Goal: Task Accomplishment & Management: Use online tool/utility

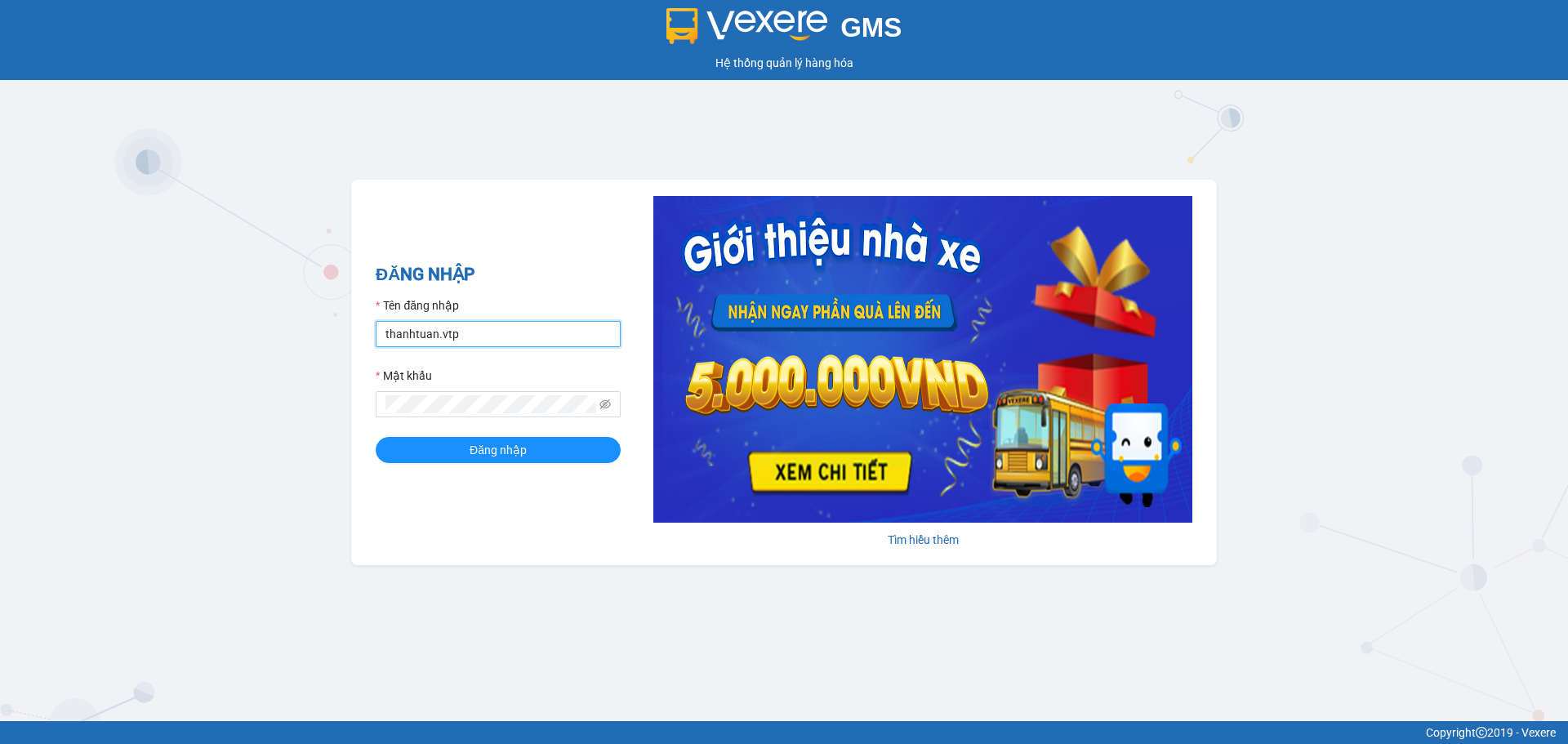
click at [505, 323] on input "thanhtuan.vtp" at bounding box center [498, 334] width 245 height 26
type input "baotung.vtp"
click at [452, 465] on div "ĐĂNG NHẬP Tên đăng nhập baotung.vtp Mật khẩu Đăng nhập" at bounding box center [498, 373] width 245 height 223
click at [444, 464] on div "ĐĂNG NHẬP Tên đăng nhập baotung.vtp Mật khẩu Đăng nhập" at bounding box center [498, 373] width 245 height 223
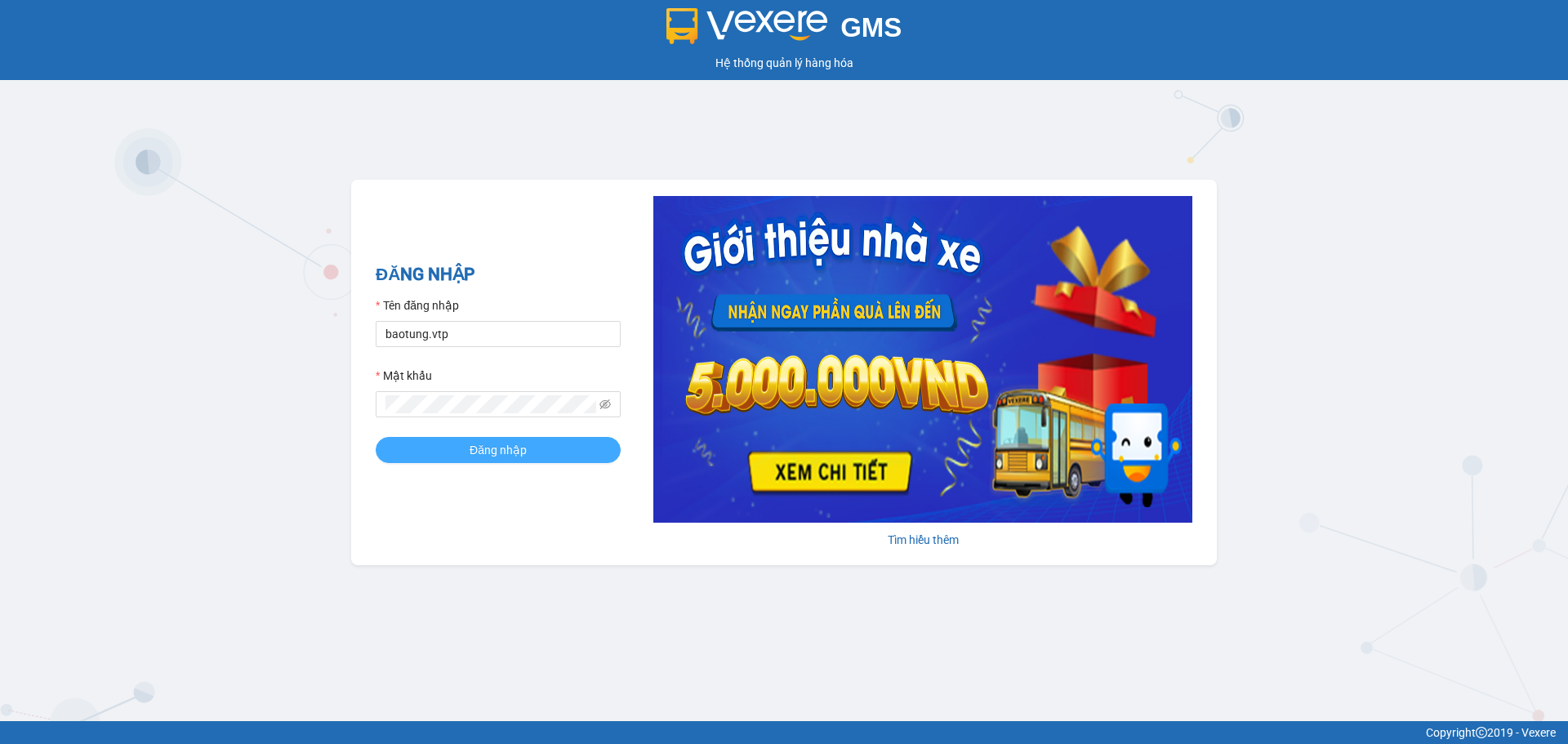
click at [475, 442] on span "Đăng nhập" at bounding box center [498, 449] width 57 height 18
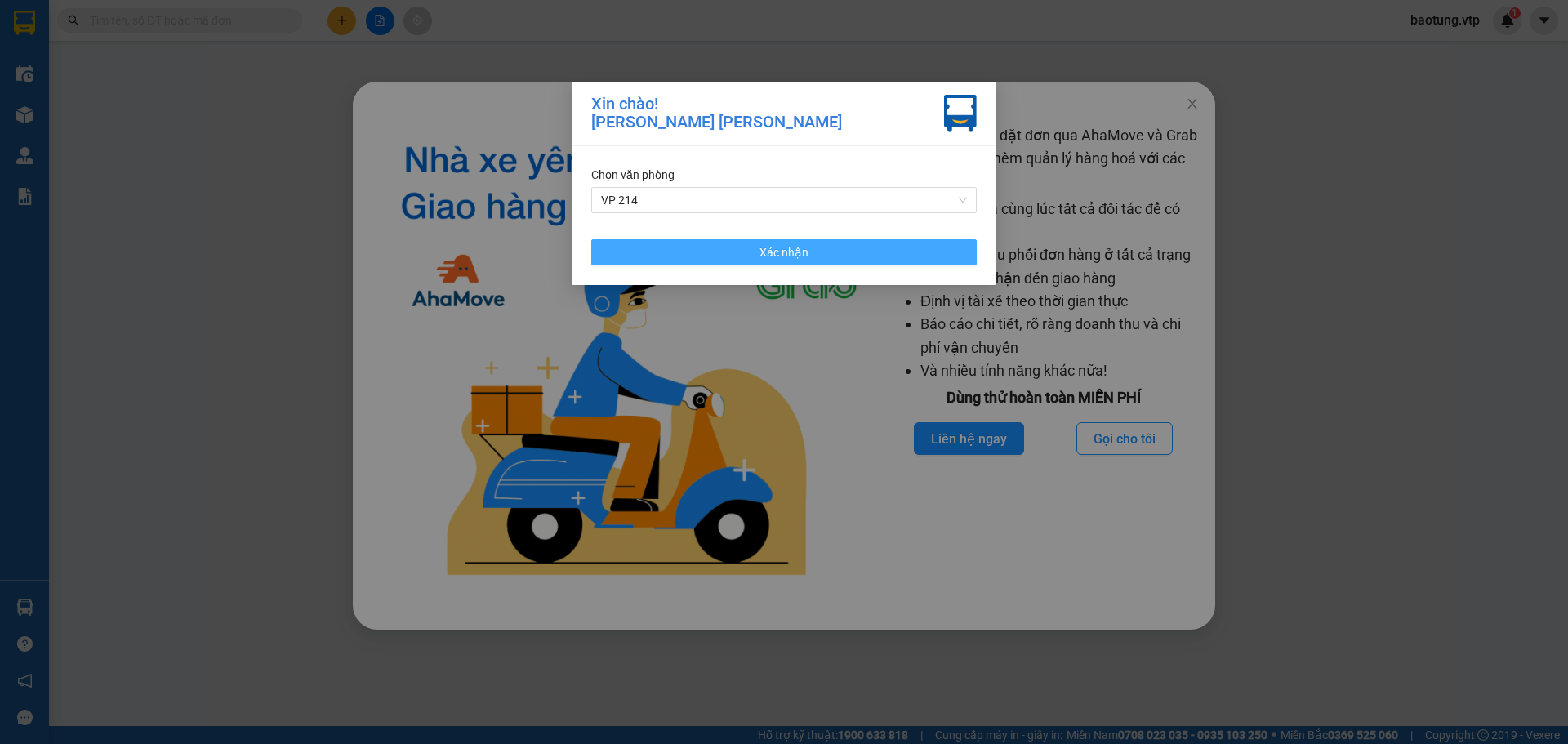
click at [734, 251] on button "Xác nhận" at bounding box center [784, 252] width 386 height 26
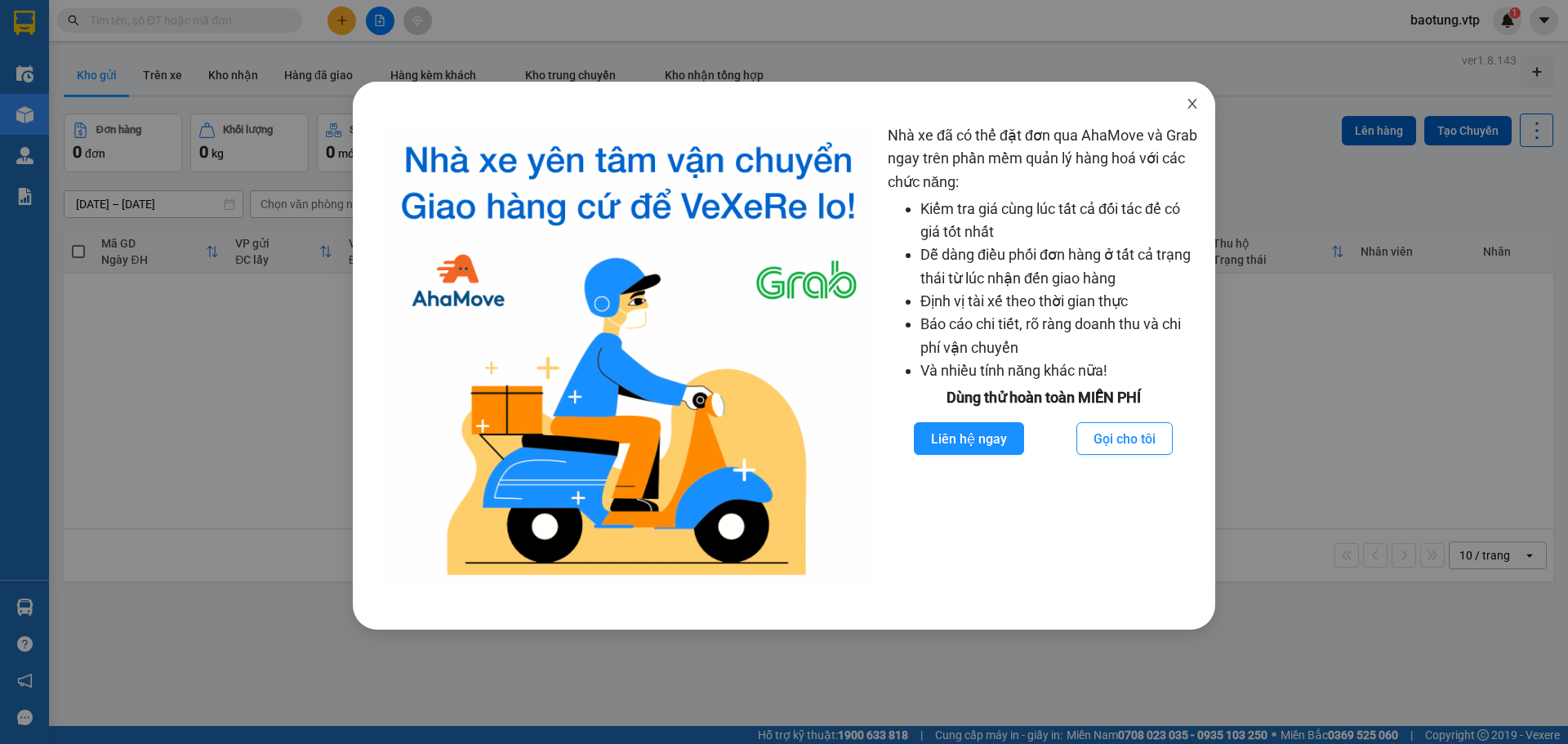
click at [1193, 103] on icon "close" at bounding box center [1192, 103] width 9 height 10
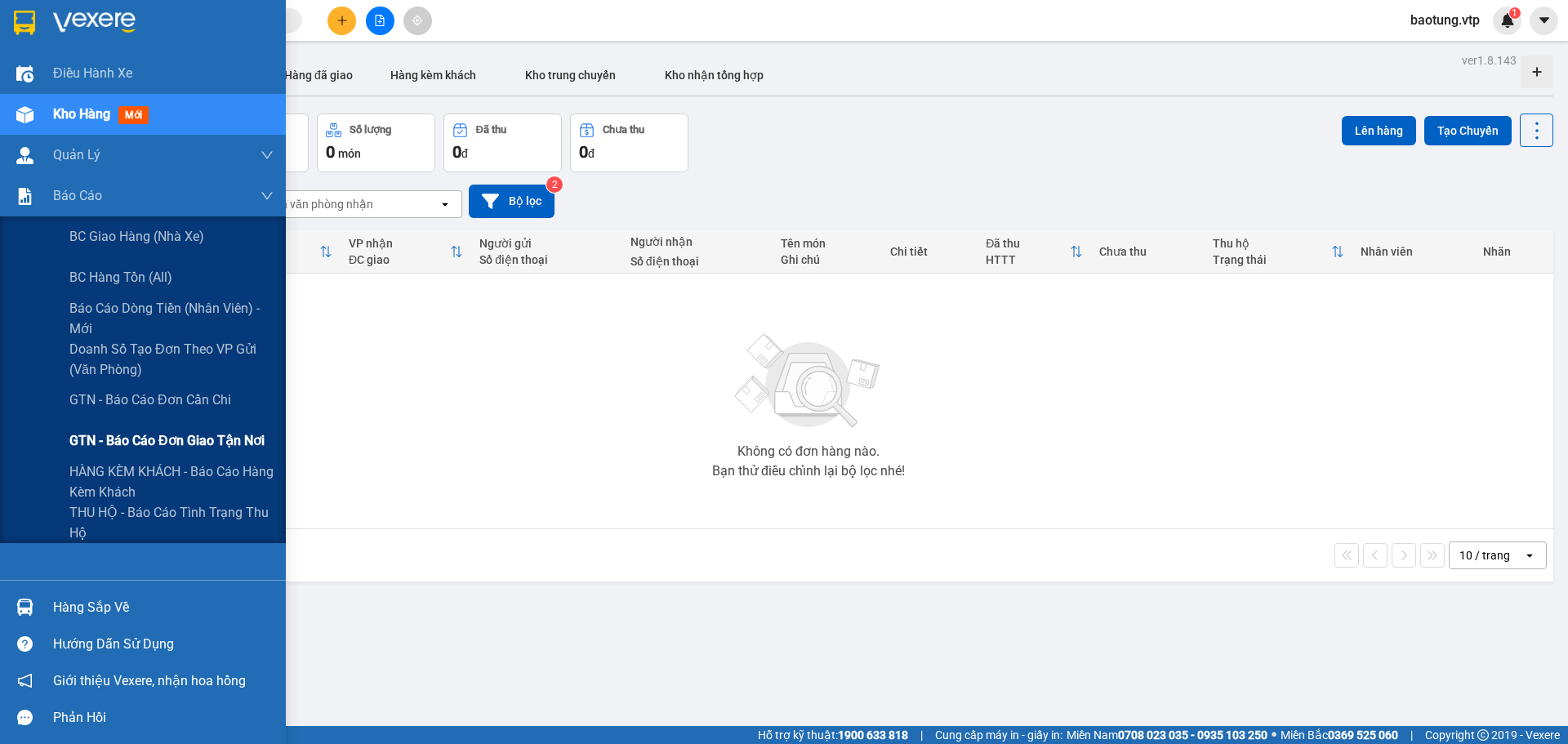
click at [190, 447] on span "GTN - Báo cáo đơn giao tận nơi" at bounding box center [167, 440] width 196 height 20
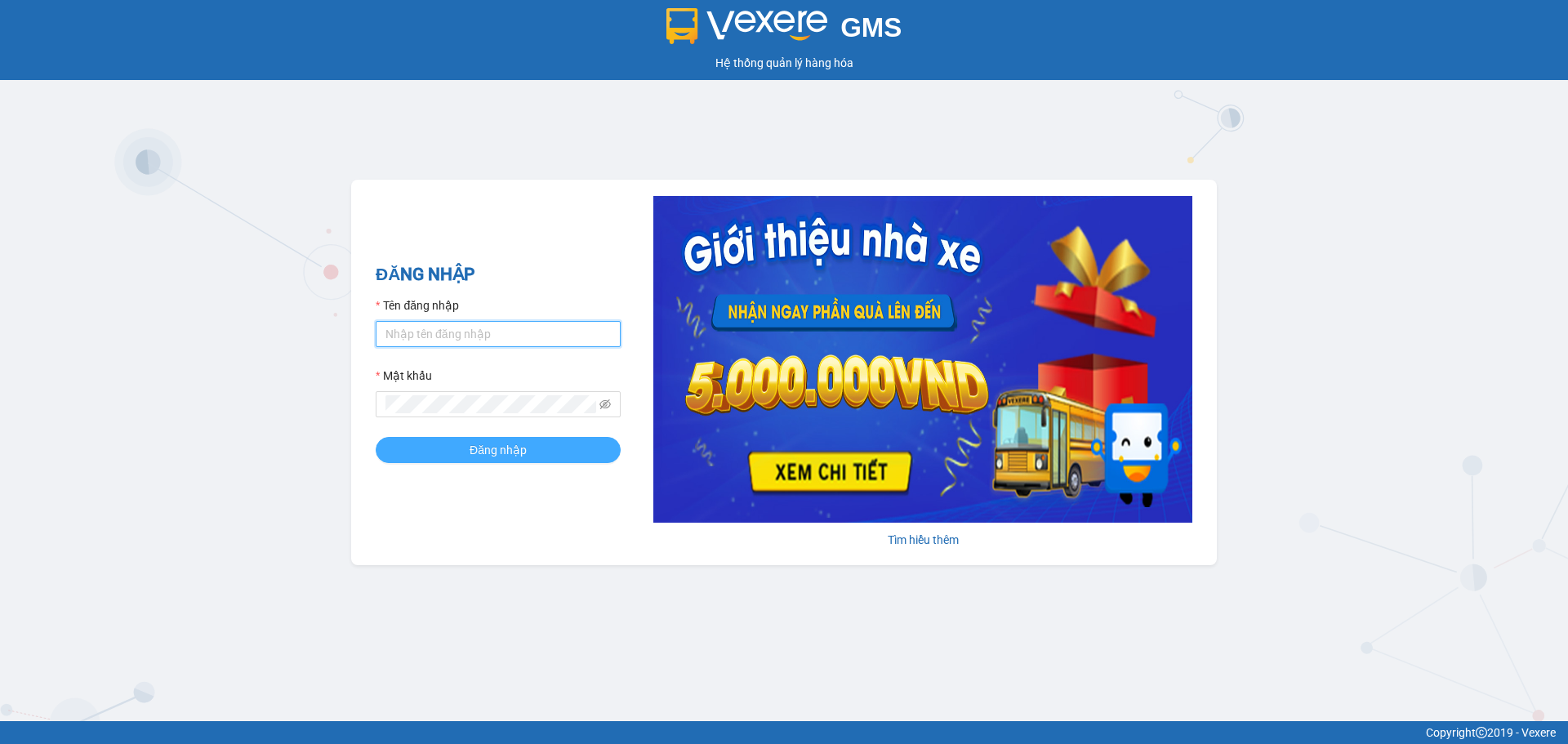
type input "baotung.vtp"
click at [468, 444] on button "Đăng nhập" at bounding box center [498, 450] width 245 height 26
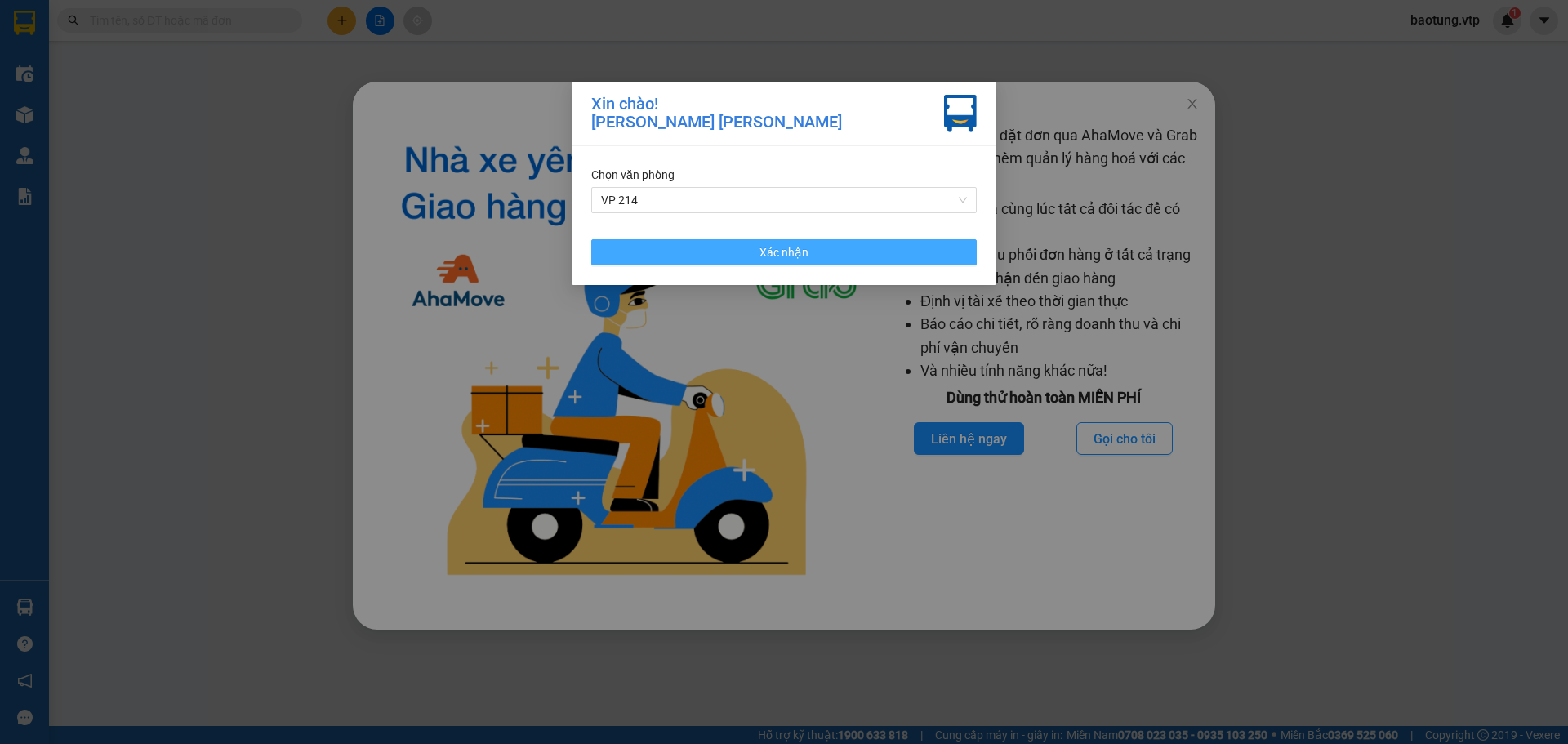
click at [714, 246] on button "Xác nhận" at bounding box center [784, 252] width 386 height 26
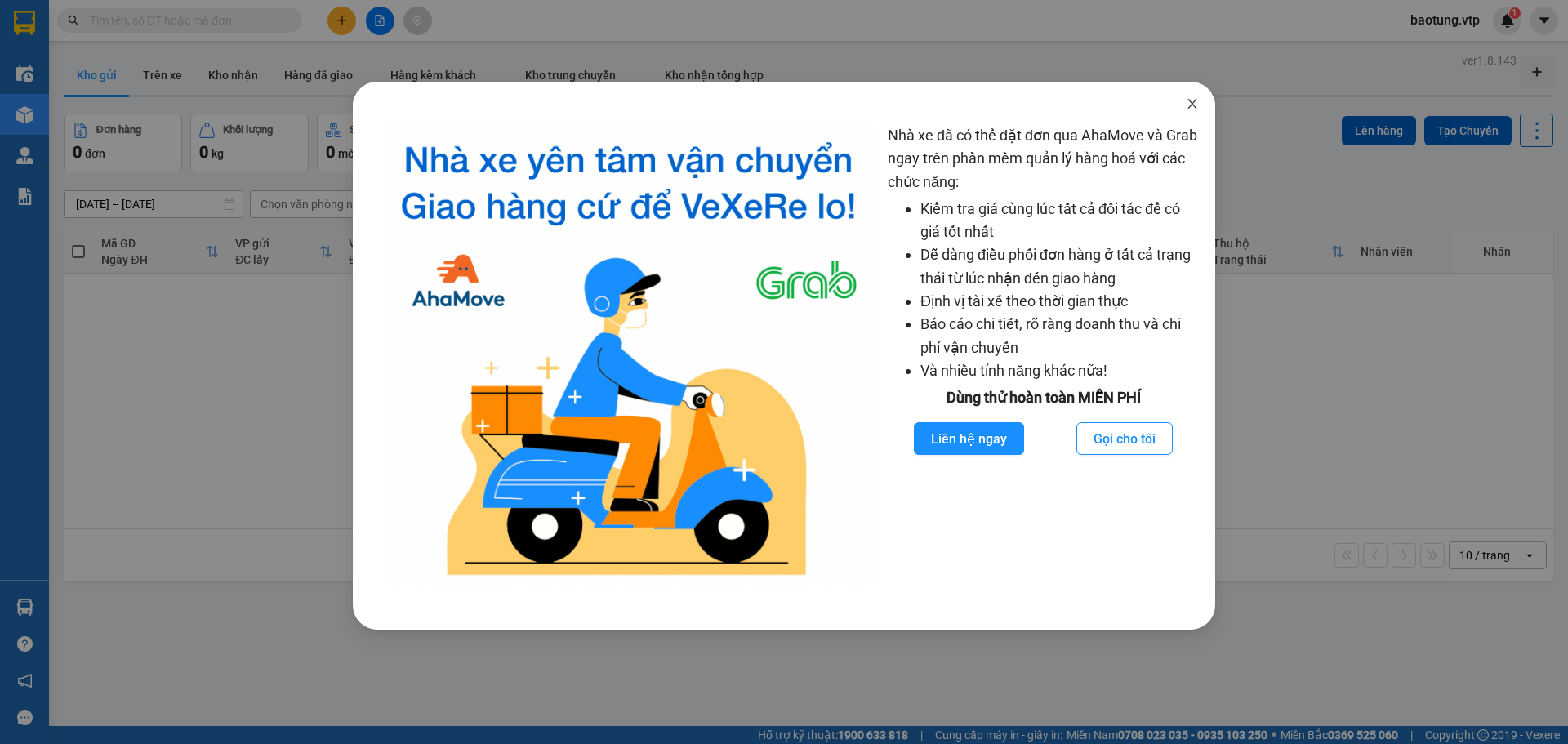
click at [1197, 100] on icon "close" at bounding box center [1192, 103] width 13 height 13
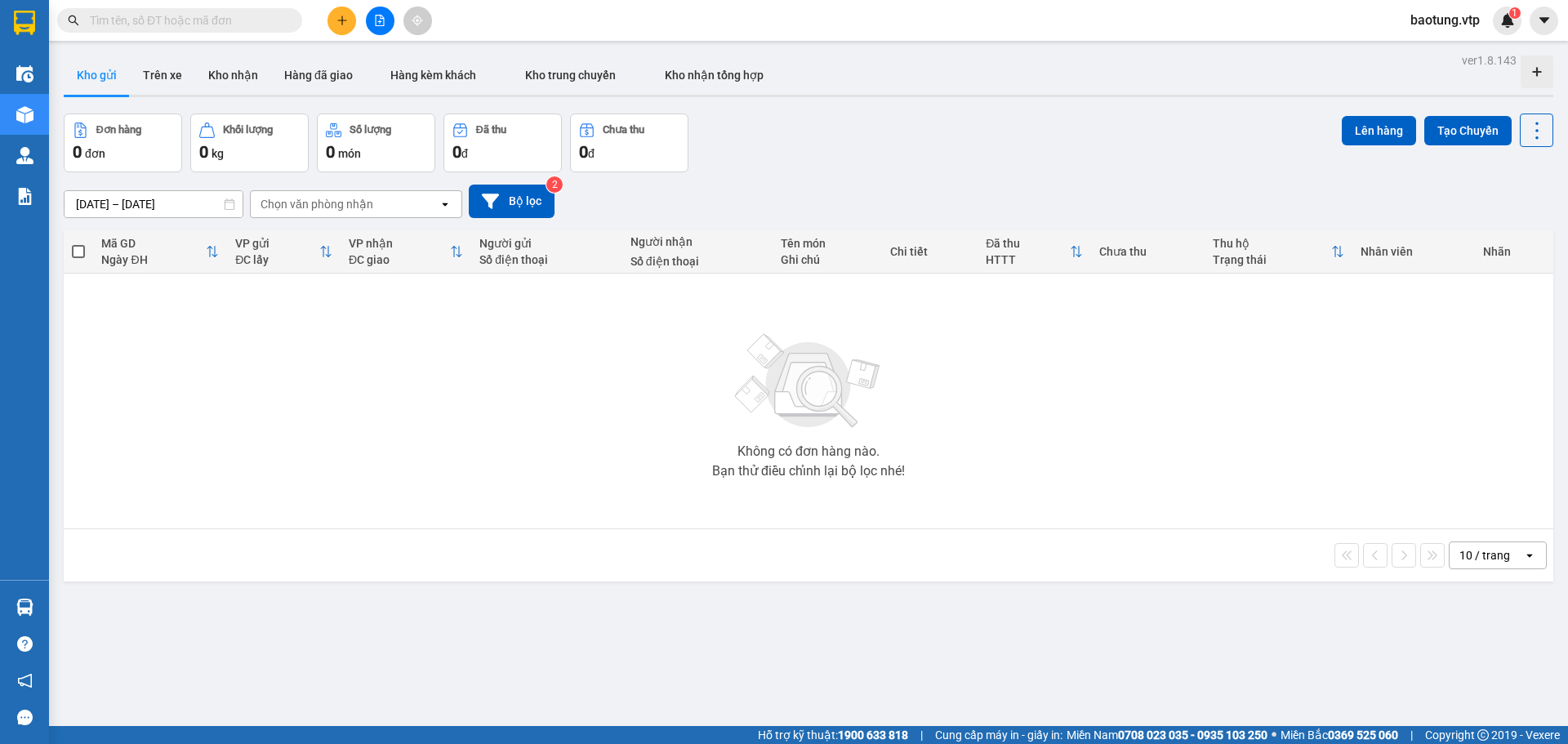
click at [379, 17] on icon "file-add" at bounding box center [379, 20] width 11 height 11
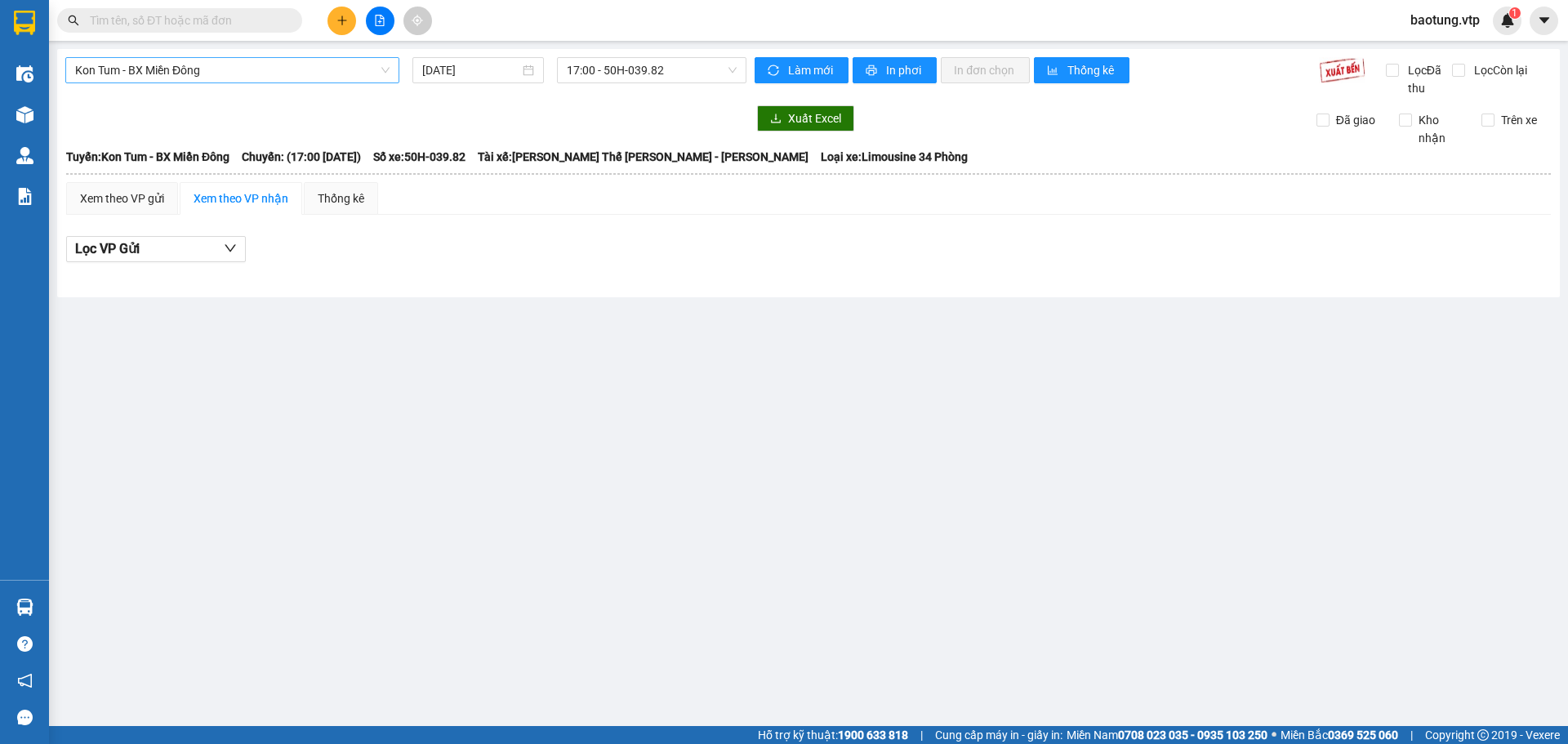
click at [336, 67] on span "Kon Tum - BX Miền Đông" at bounding box center [232, 70] width 315 height 24
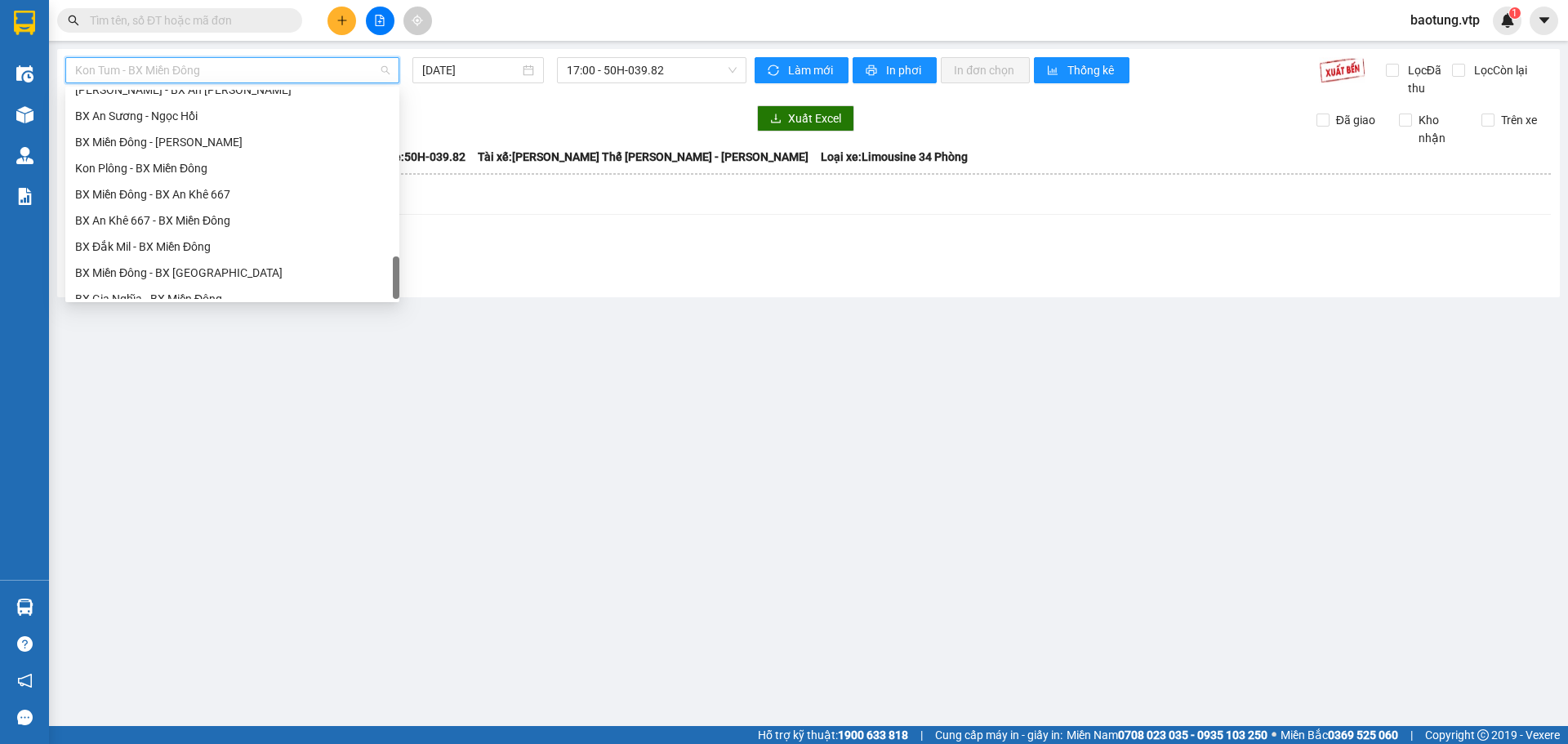
scroll to position [1072, 0]
